Goal: Information Seeking & Learning: Learn about a topic

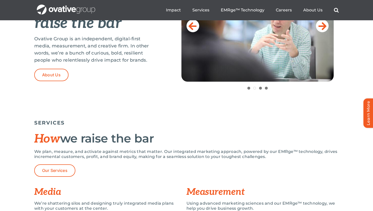
scroll to position [64, 0]
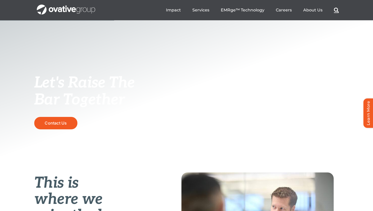
click at [336, 11] on link "Search" at bounding box center [336, 10] width 5 height 6
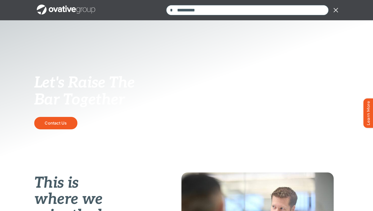
type input "**********"
click at [166, 5] on input "*" at bounding box center [171, 10] width 11 height 11
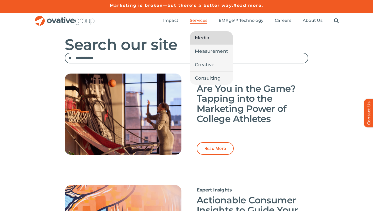
click at [204, 36] on span "Media" at bounding box center [202, 37] width 14 height 7
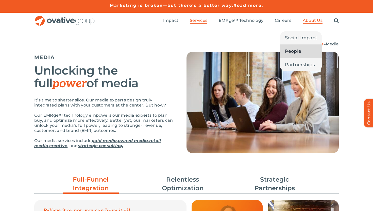
click at [293, 53] on span "People" at bounding box center [293, 51] width 17 height 7
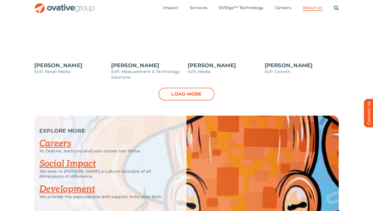
scroll to position [559, 0]
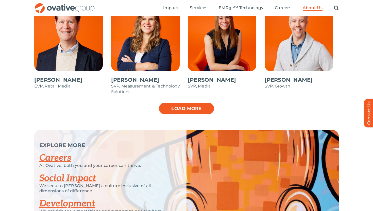
click at [189, 110] on link "Load more" at bounding box center [187, 108] width 56 height 13
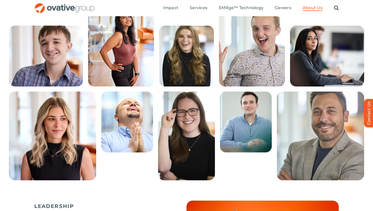
scroll to position [115, 0]
